Goal: Information Seeking & Learning: Learn about a topic

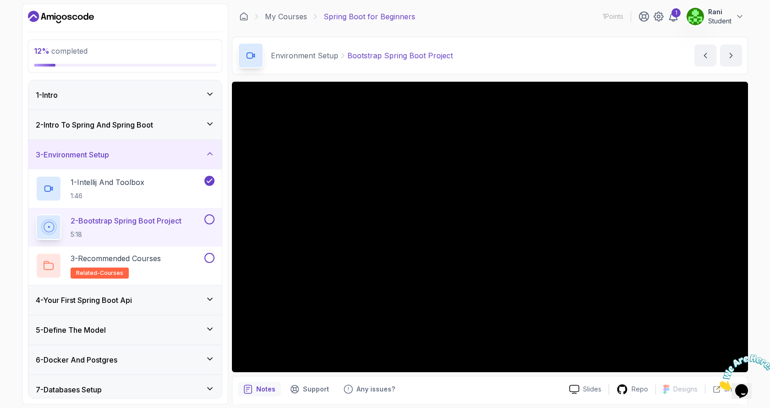
scroll to position [32, 0]
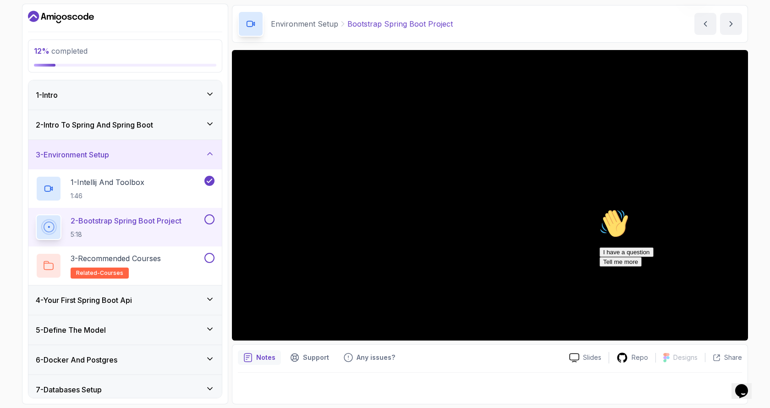
click at [83, 299] on h3 "4 - Your First Spring Boot Api" at bounding box center [84, 299] width 96 height 11
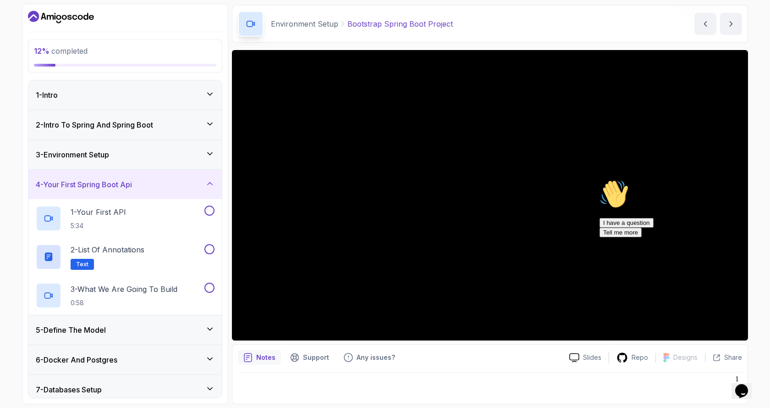
click at [205, 153] on div "3 - Environment Setup" at bounding box center [125, 154] width 179 height 11
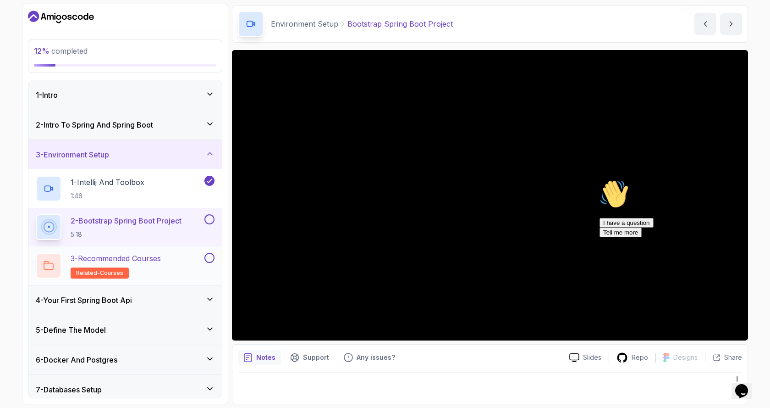
click at [148, 254] on p "3 - Recommended Courses" at bounding box center [116, 258] width 90 height 11
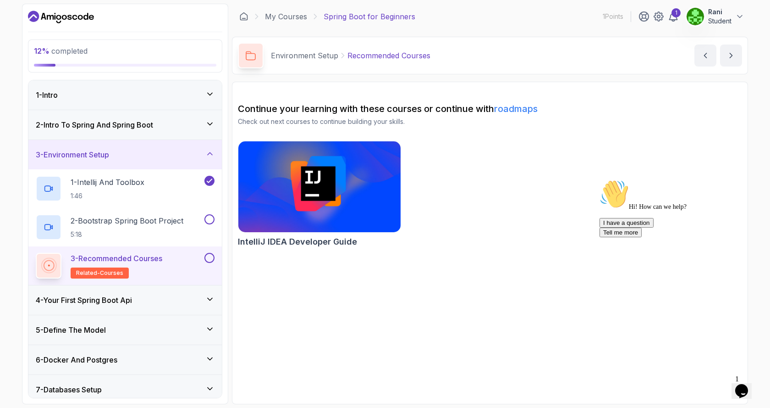
click at [114, 303] on h3 "4 - Your First Spring Boot Api" at bounding box center [84, 299] width 96 height 11
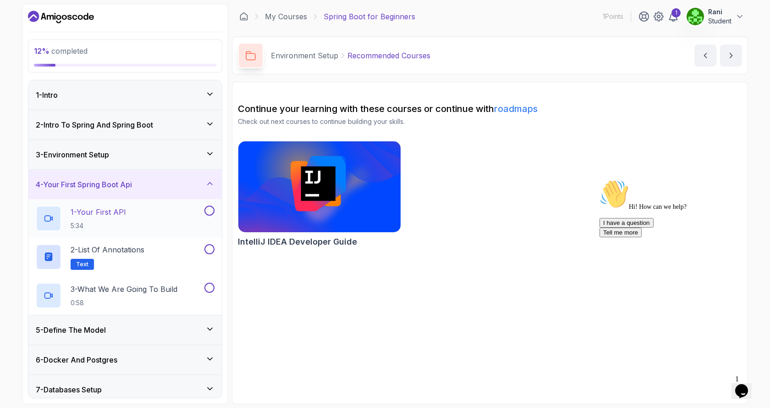
click at [107, 211] on p "1 - Your First API" at bounding box center [98, 211] width 55 height 11
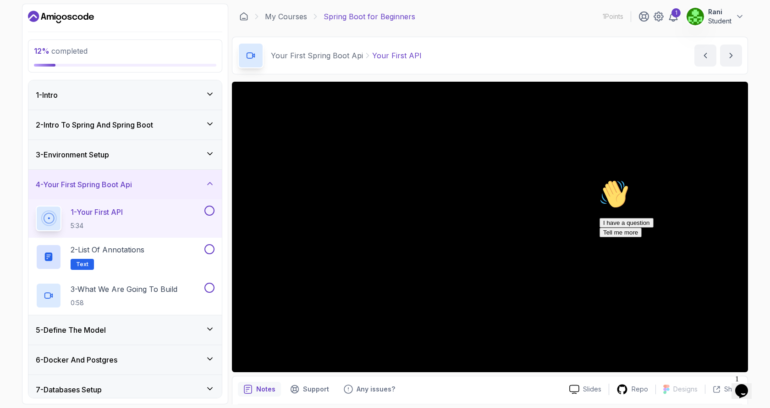
drag, startPoint x: 753, startPoint y: 274, endPoint x: 1299, endPoint y: 556, distance: 614.4
click at [600, 179] on icon "Chat attention grabber" at bounding box center [600, 179] width 0 height 0
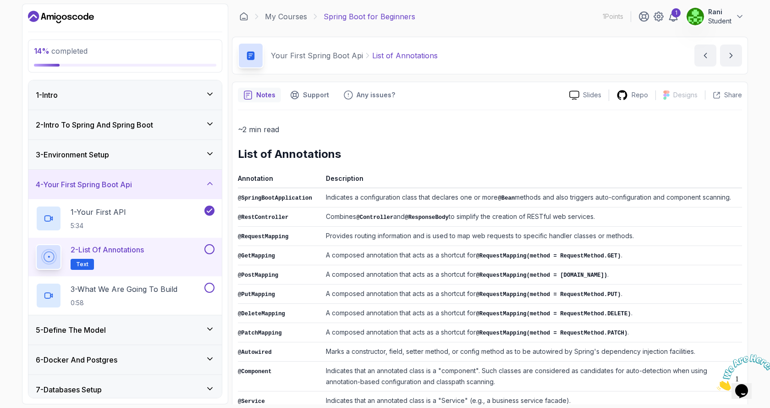
click at [211, 249] on button at bounding box center [209, 249] width 10 height 10
click at [112, 248] on p "2 - List of Annotations" at bounding box center [107, 249] width 73 height 11
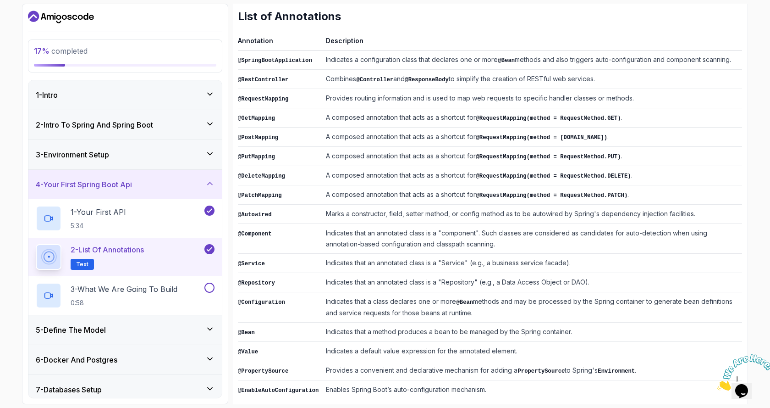
scroll to position [144, 0]
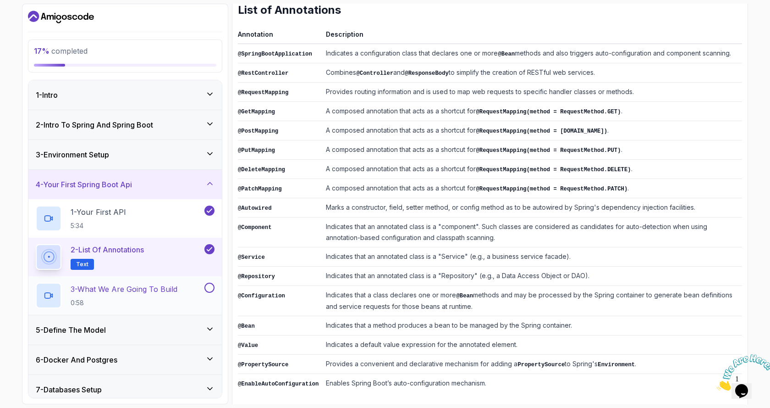
click at [122, 293] on p "3 - What We Are Going To Build" at bounding box center [124, 288] width 107 height 11
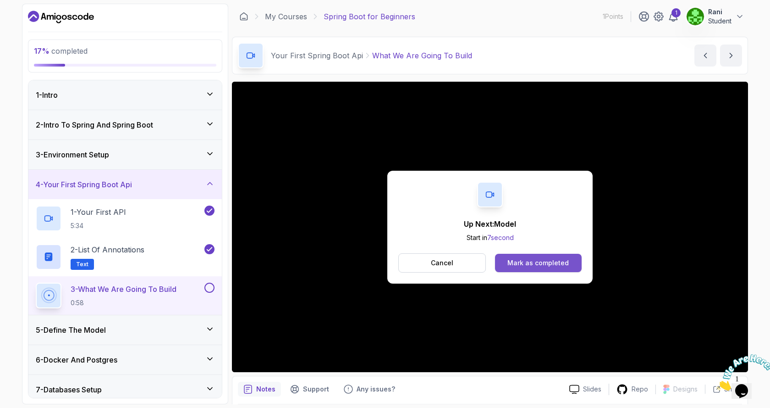
click at [517, 264] on div "Mark as completed" at bounding box center [538, 262] width 61 height 9
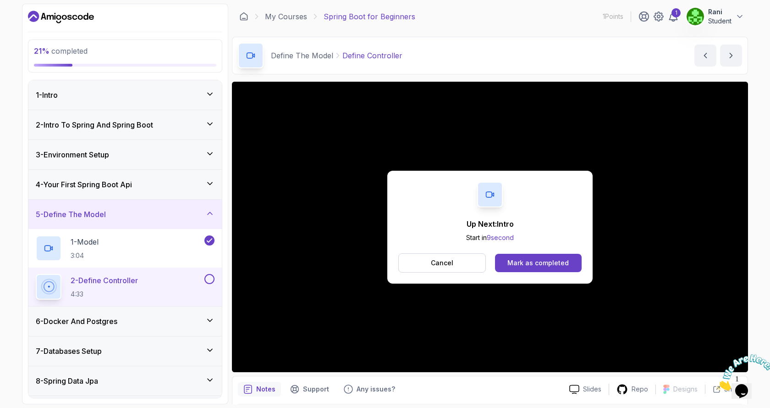
click at [272, 184] on div "Up Next: Intro Start in 9 second Cancel Mark as completed" at bounding box center [490, 227] width 516 height 290
click at [535, 262] on div "Mark as completed" at bounding box center [538, 262] width 61 height 9
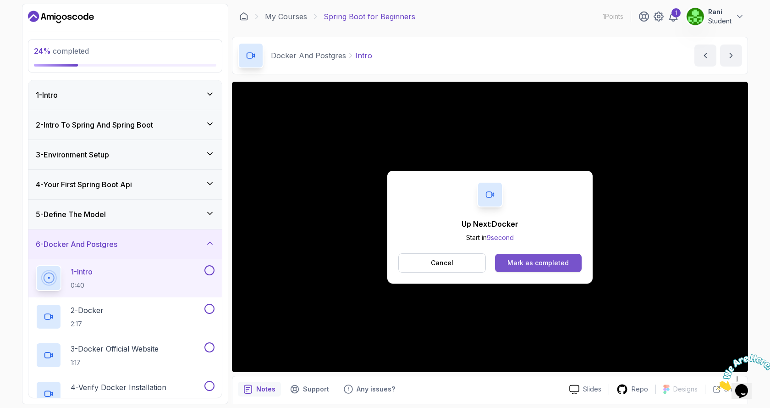
click at [519, 265] on div "Mark as completed" at bounding box center [538, 262] width 61 height 9
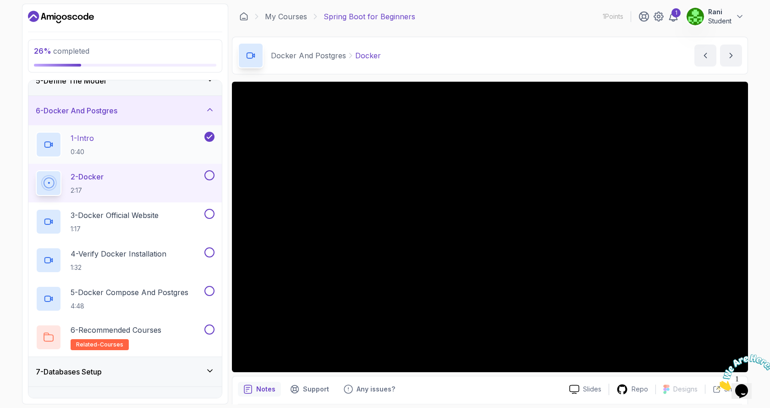
scroll to position [42, 0]
